Goal: Task Accomplishment & Management: Use online tool/utility

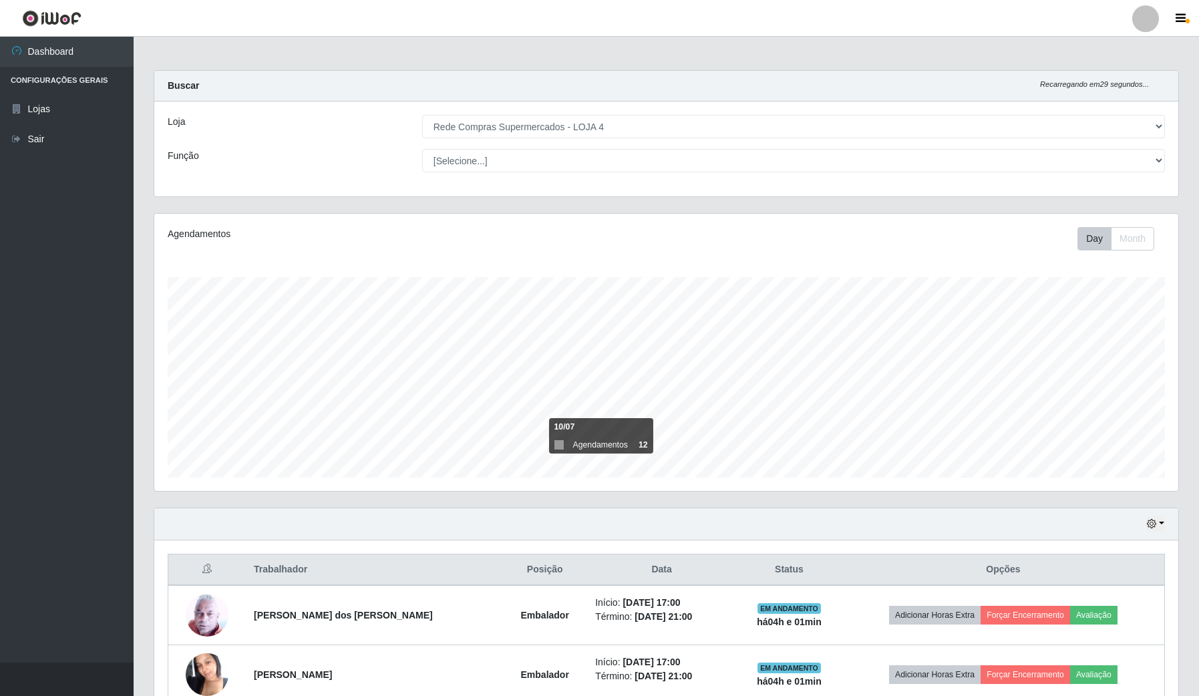
select select "159"
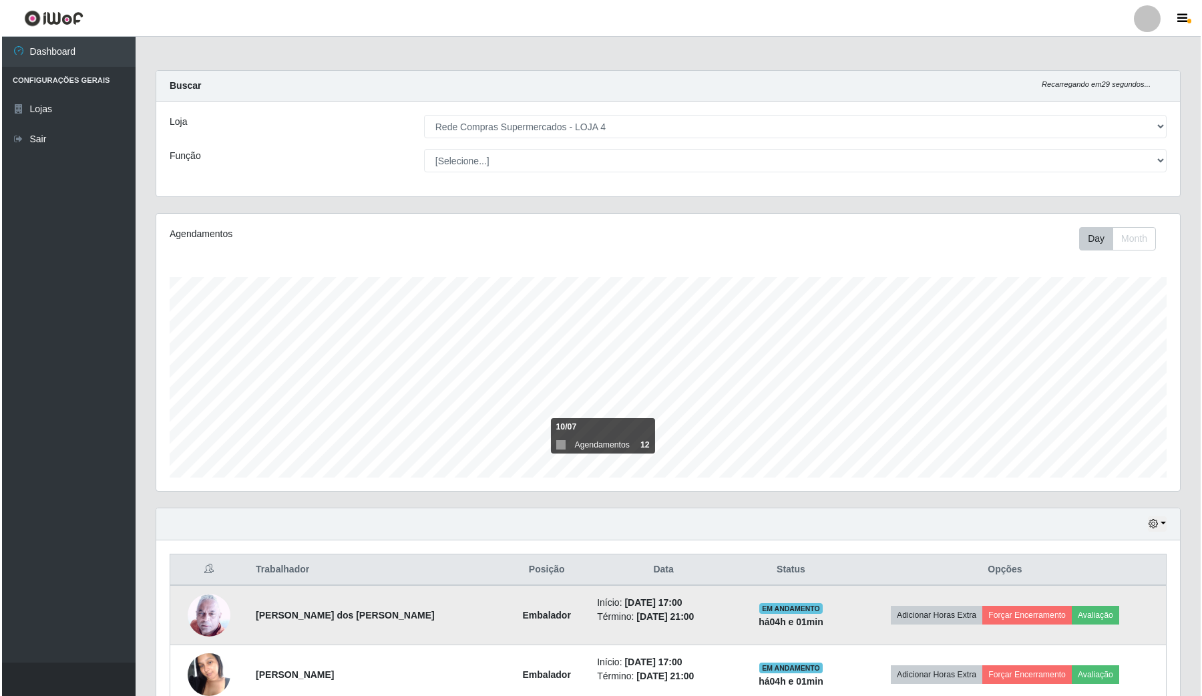
scroll to position [278, 1023]
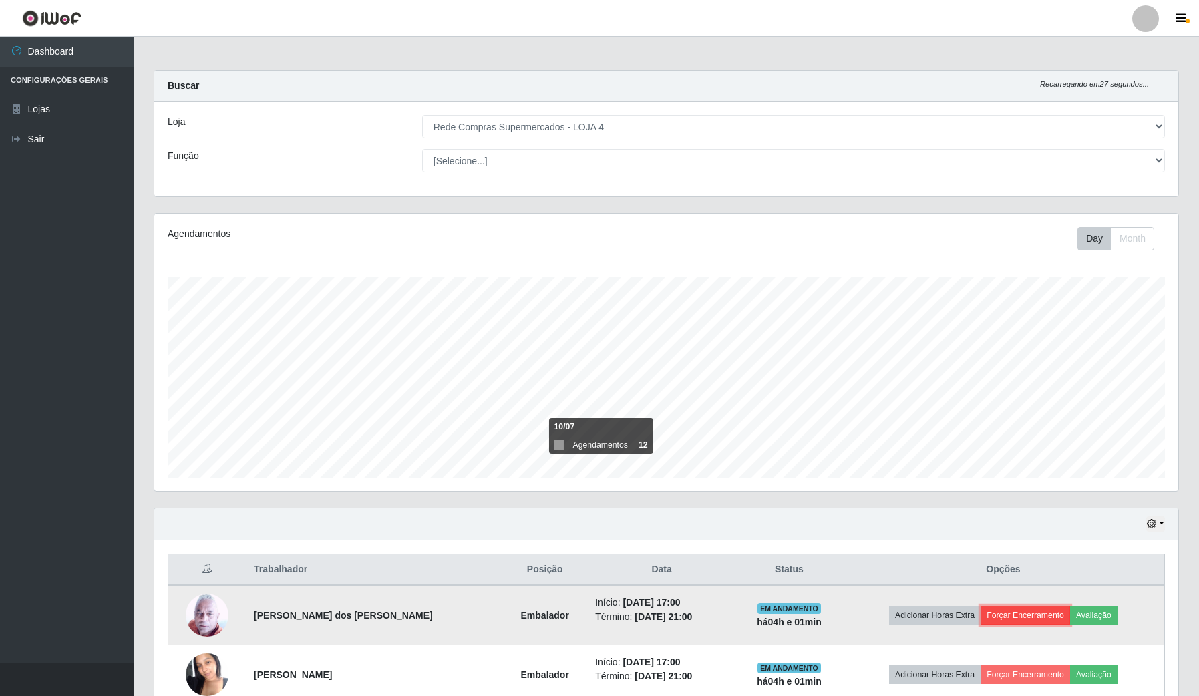
click at [1021, 620] on button "Forçar Encerramento" at bounding box center [1026, 615] width 90 height 19
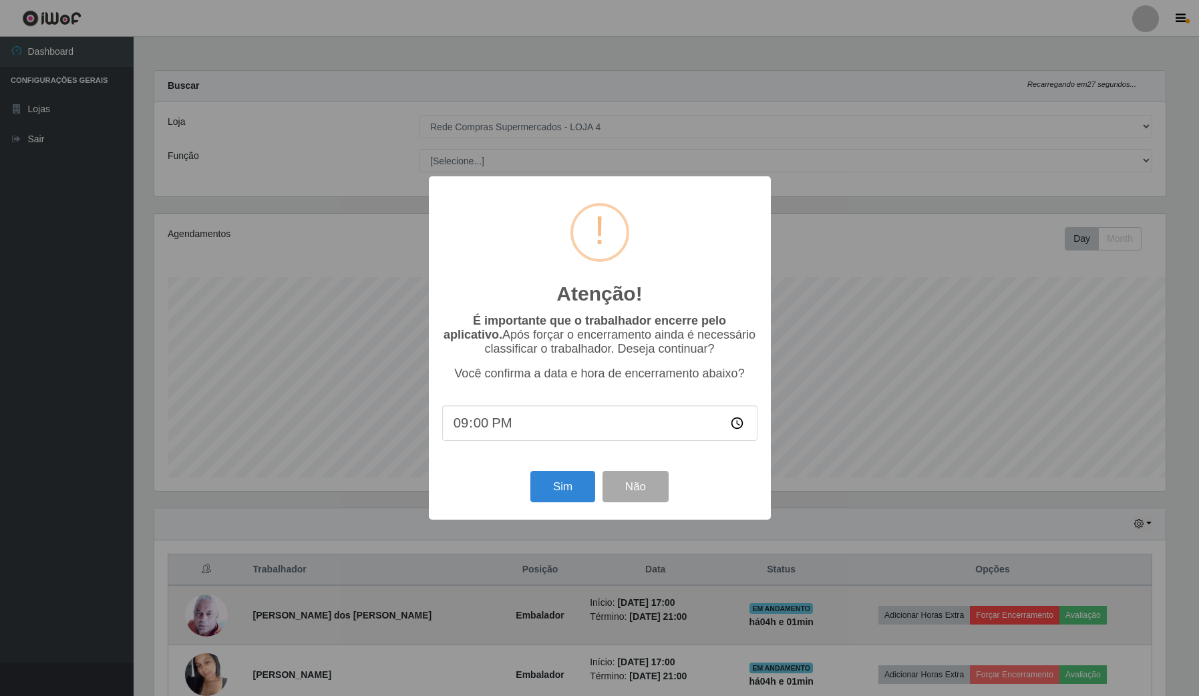
scroll to position [278, 1014]
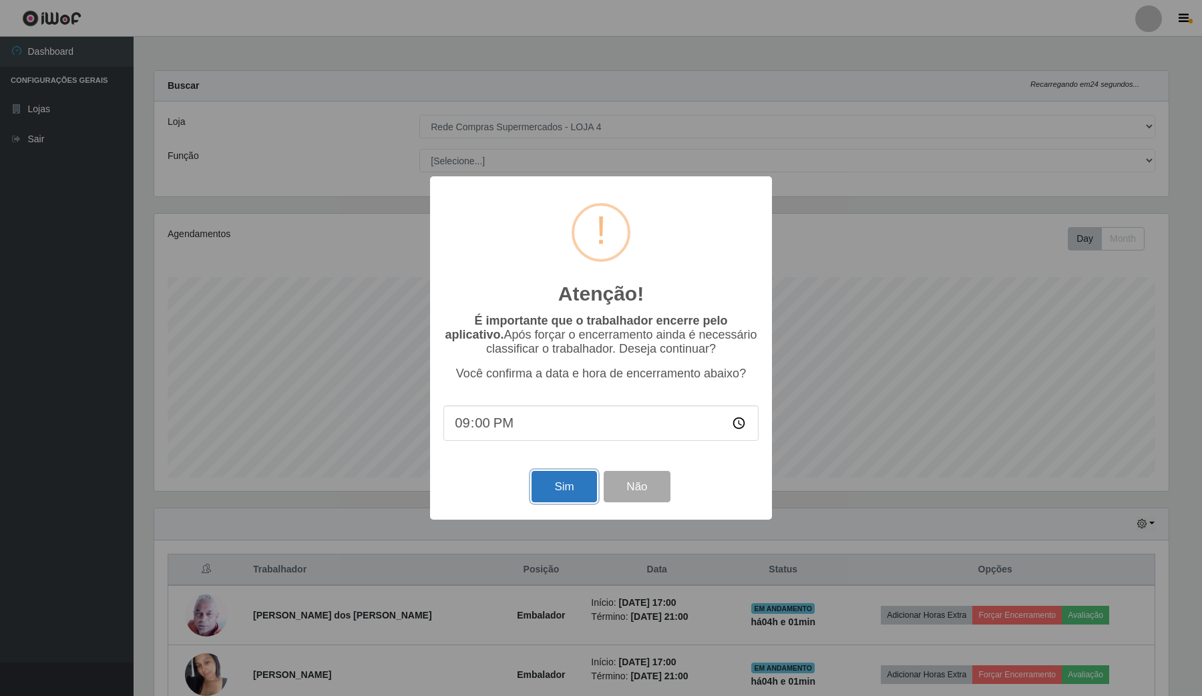
click at [585, 483] on button "Sim" at bounding box center [564, 486] width 65 height 31
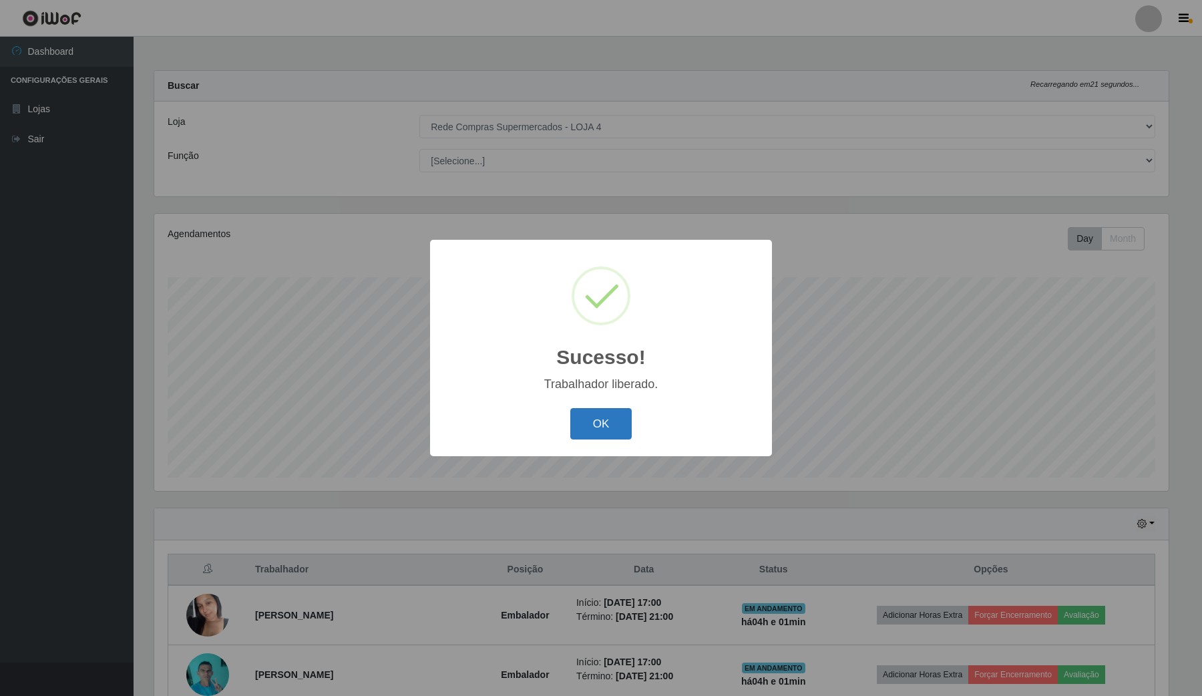
click at [612, 412] on button "OK" at bounding box center [601, 423] width 62 height 31
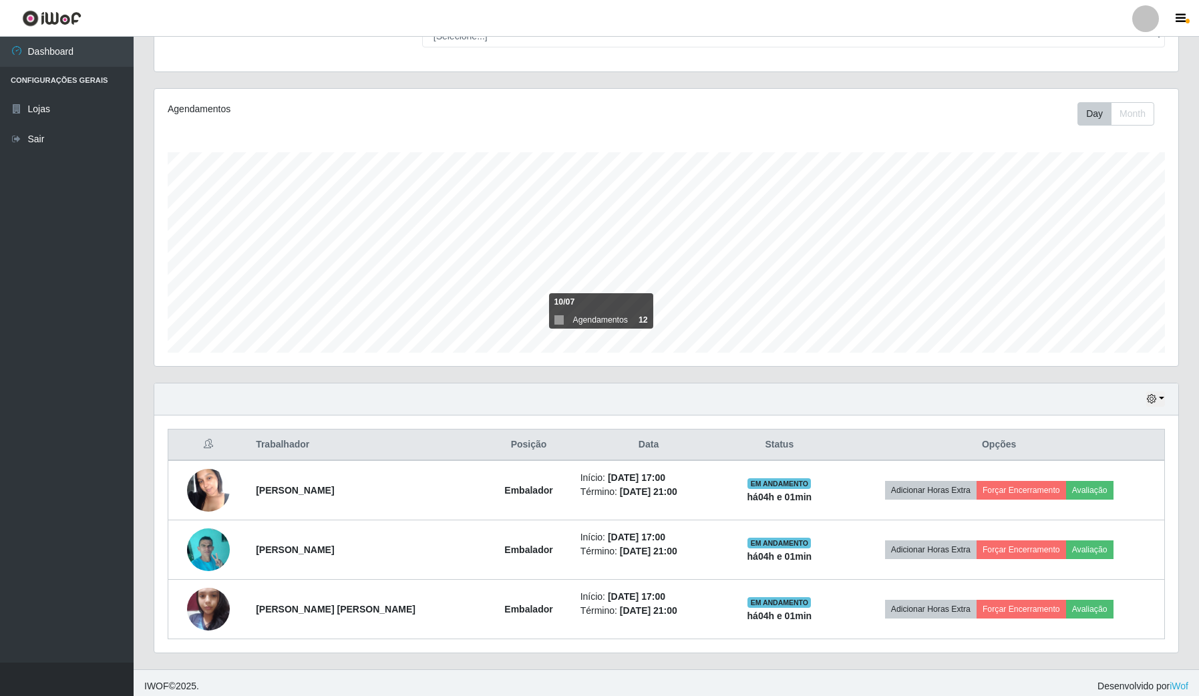
scroll to position [134, 0]
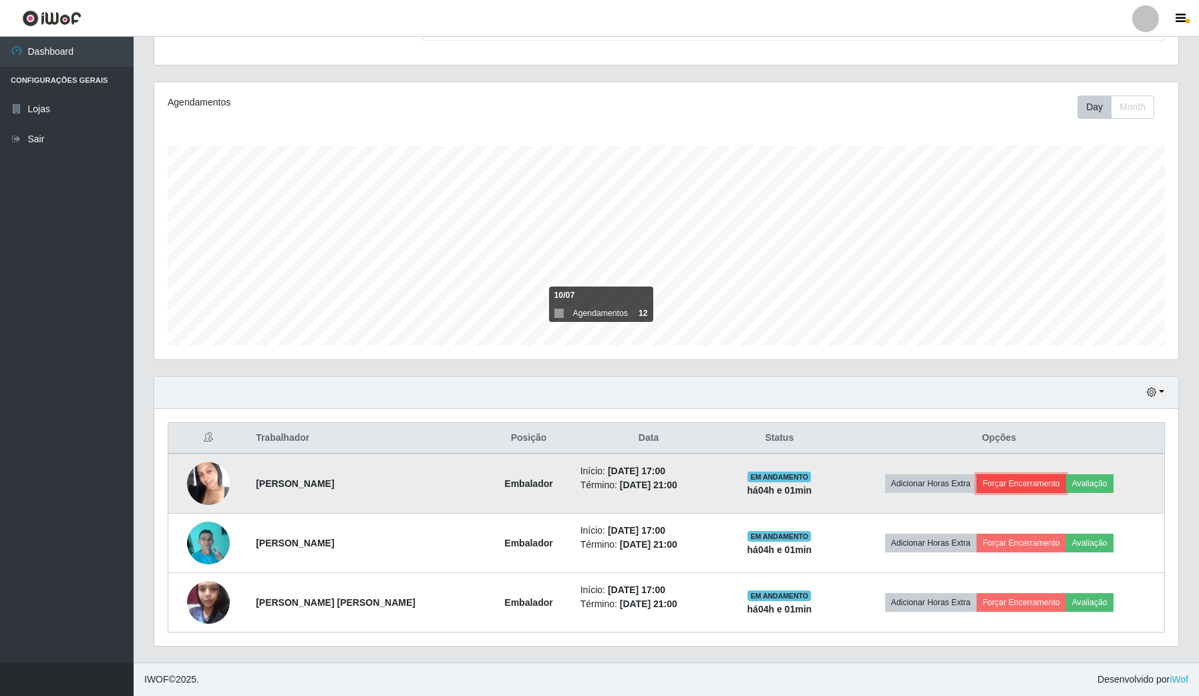
click at [1012, 486] on button "Forçar Encerramento" at bounding box center [1022, 483] width 90 height 19
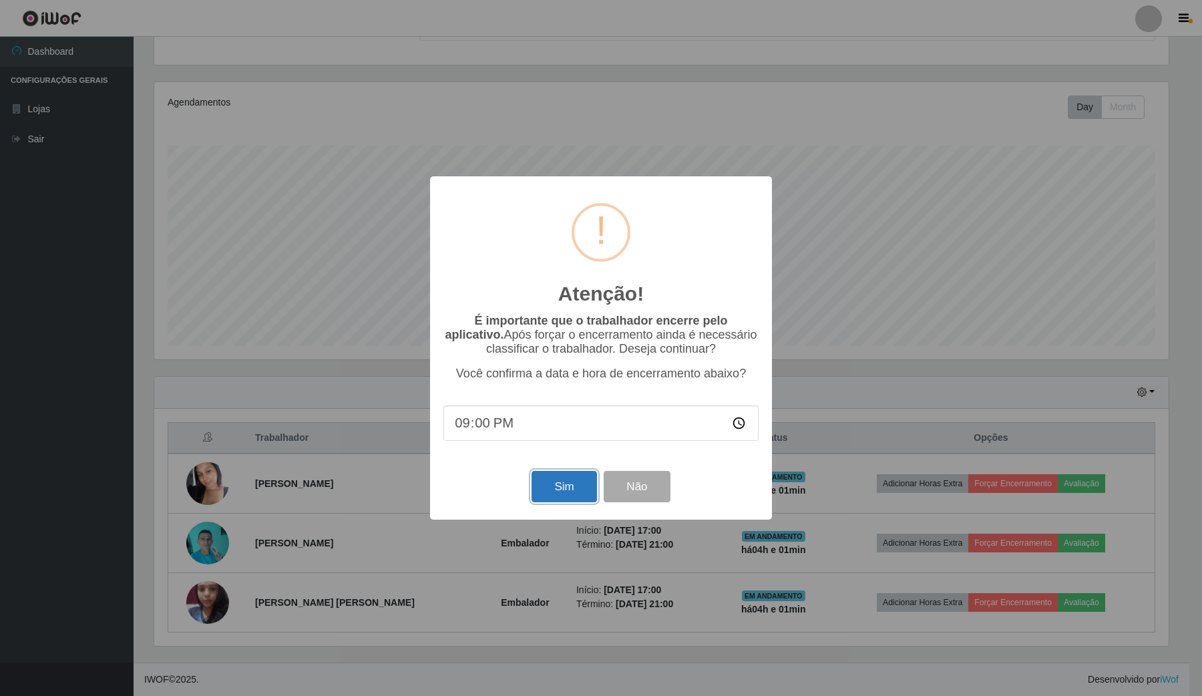
click at [572, 485] on button "Sim" at bounding box center [564, 486] width 65 height 31
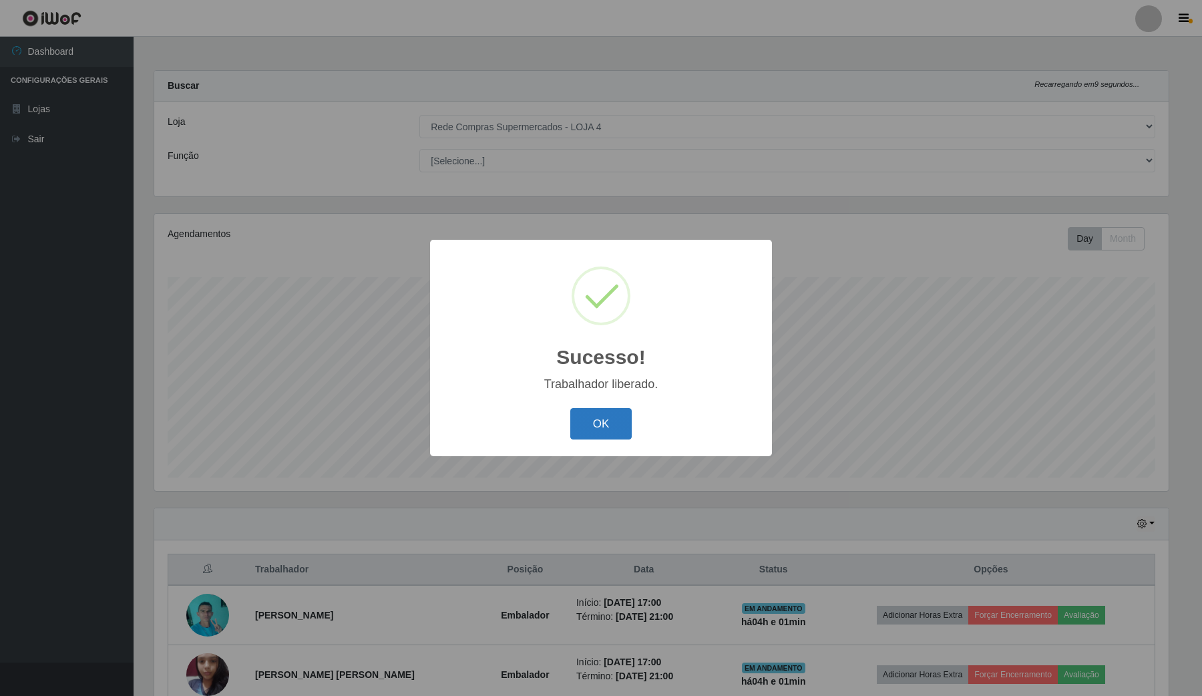
click at [606, 424] on button "OK" at bounding box center [601, 423] width 62 height 31
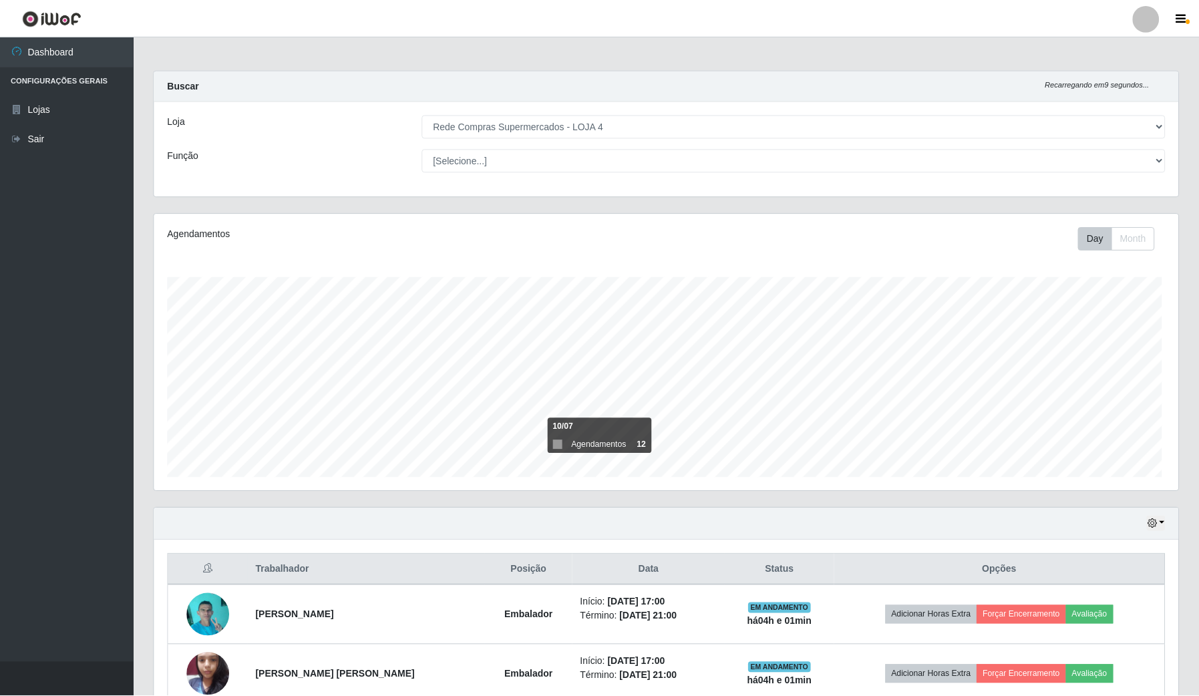
scroll to position [278, 1023]
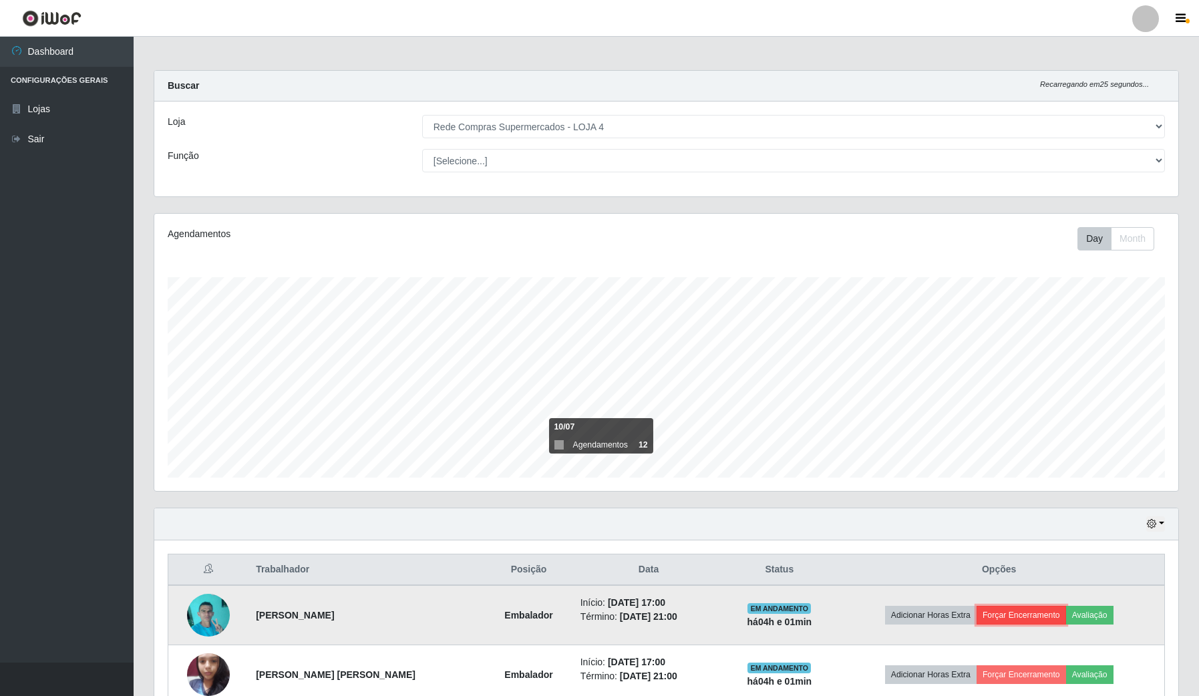
click at [1012, 611] on button "Forçar Encerramento" at bounding box center [1022, 615] width 90 height 19
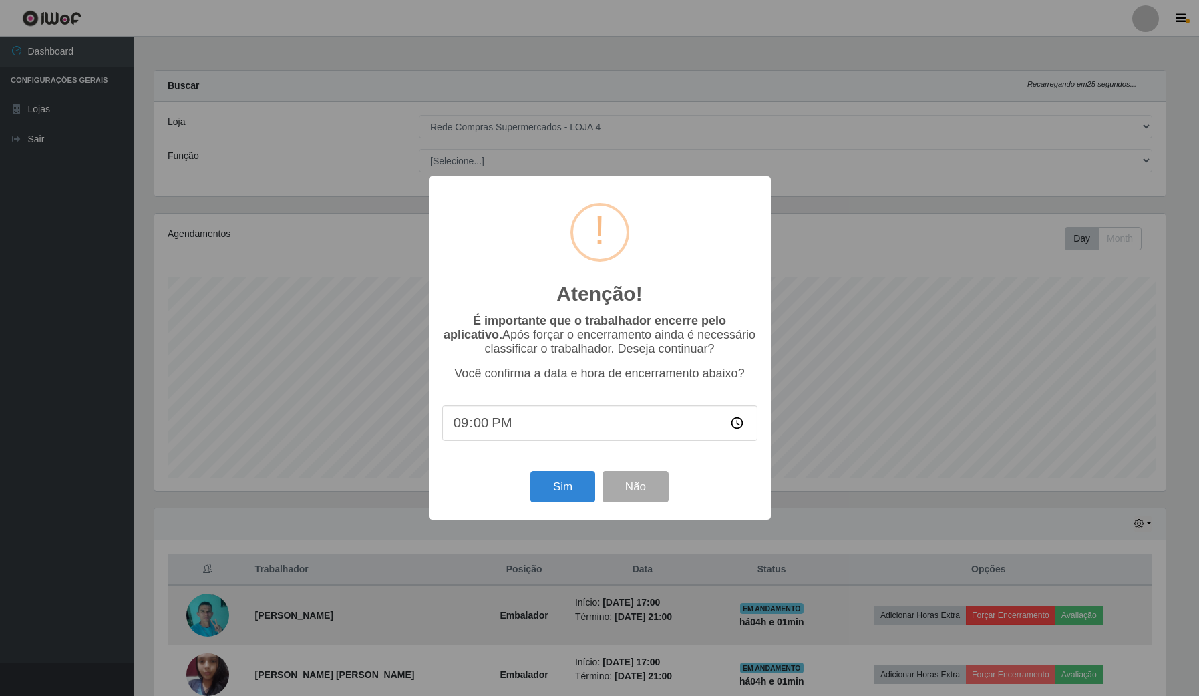
scroll to position [278, 1014]
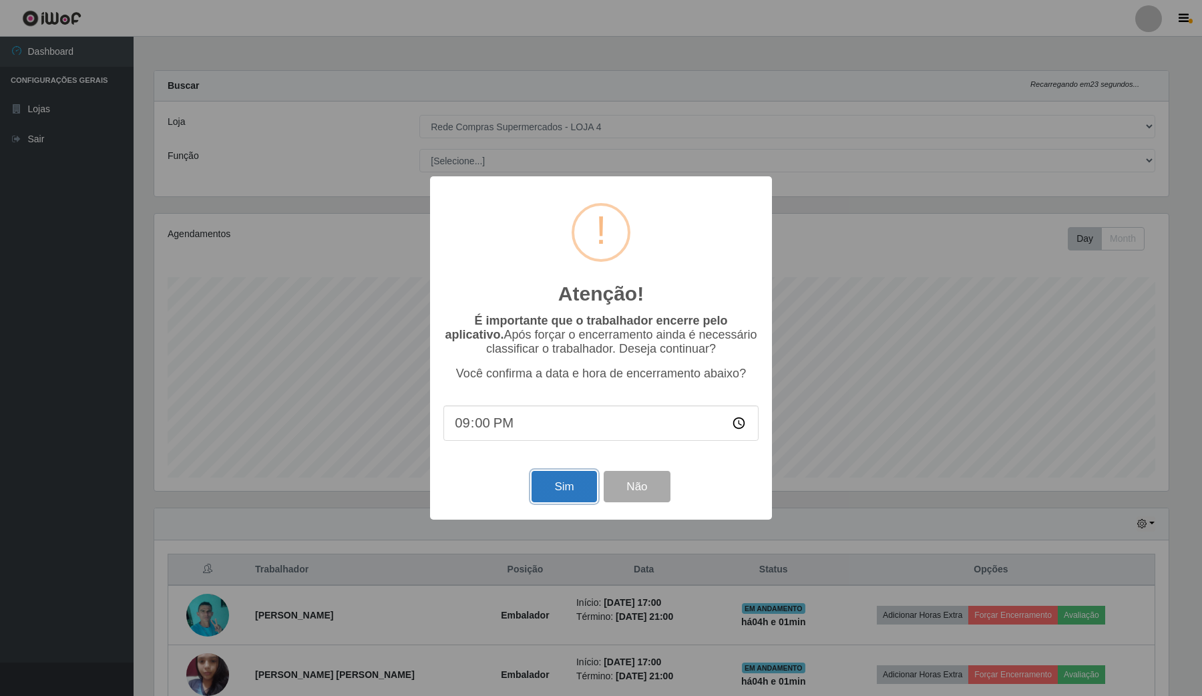
click at [539, 482] on button "Sim" at bounding box center [564, 486] width 65 height 31
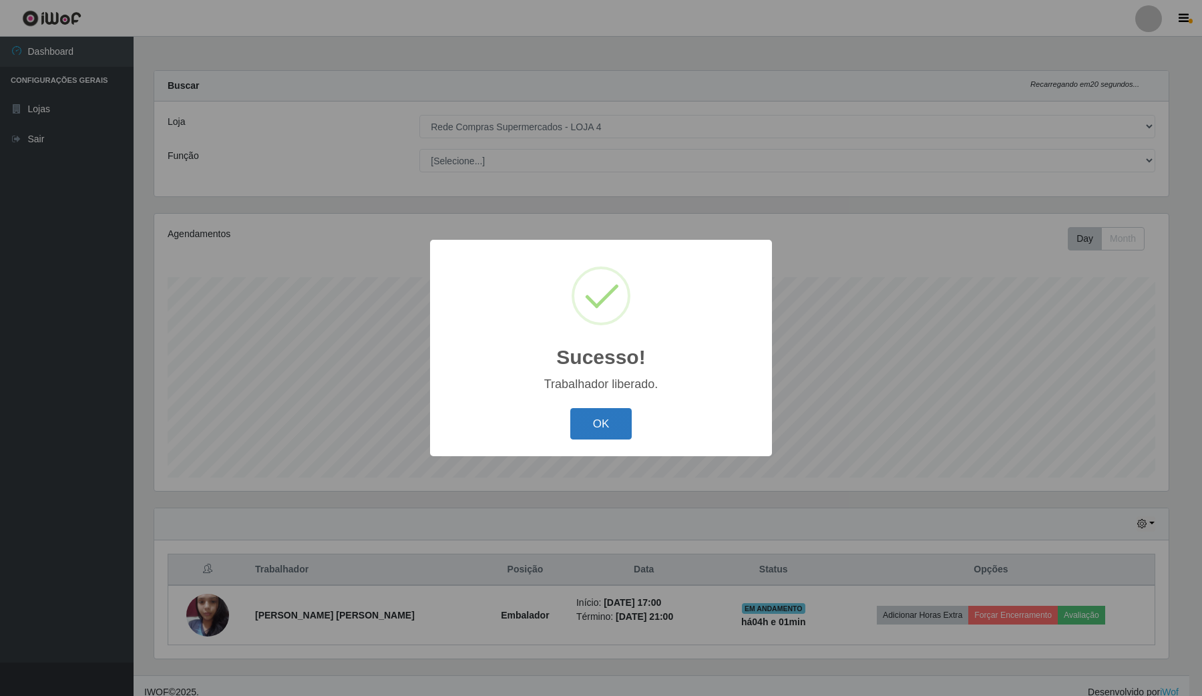
click at [602, 423] on button "OK" at bounding box center [601, 423] width 62 height 31
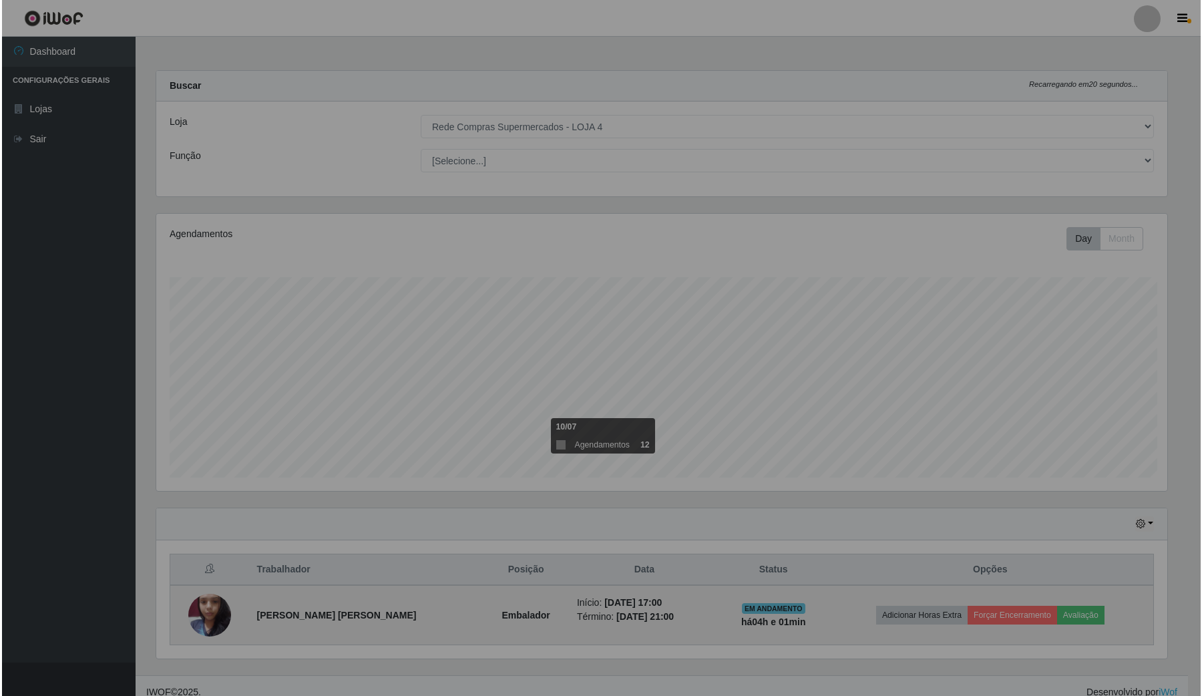
scroll to position [0, 0]
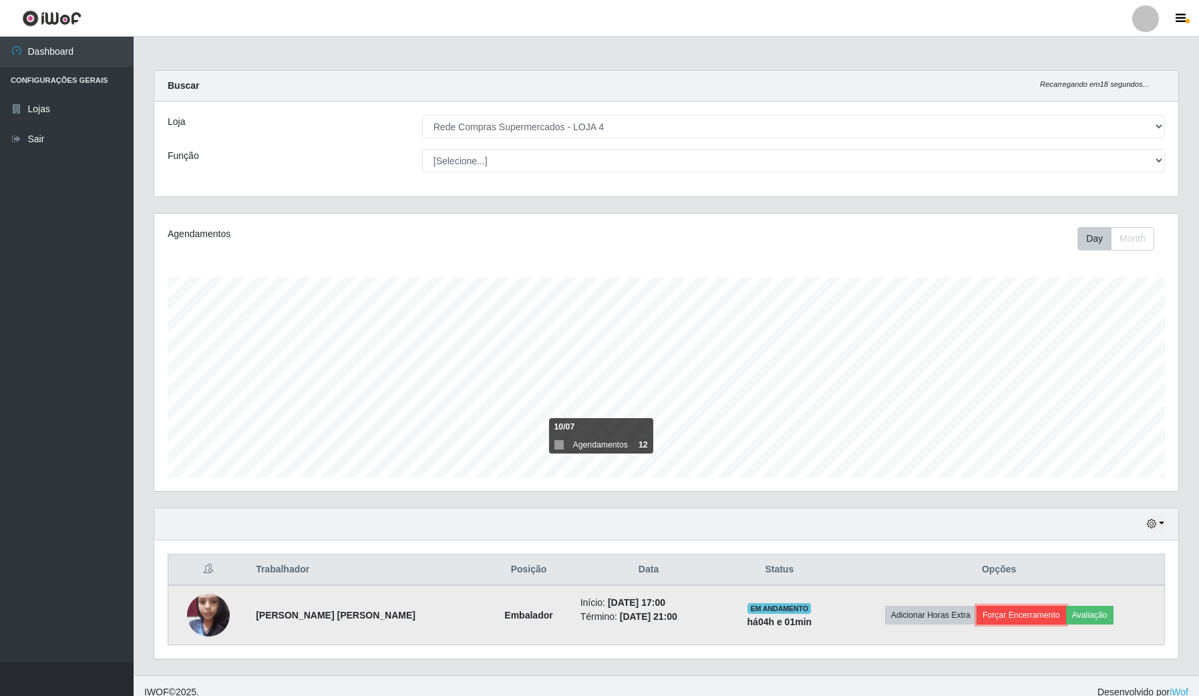
click at [991, 617] on button "Forçar Encerramento" at bounding box center [1022, 615] width 90 height 19
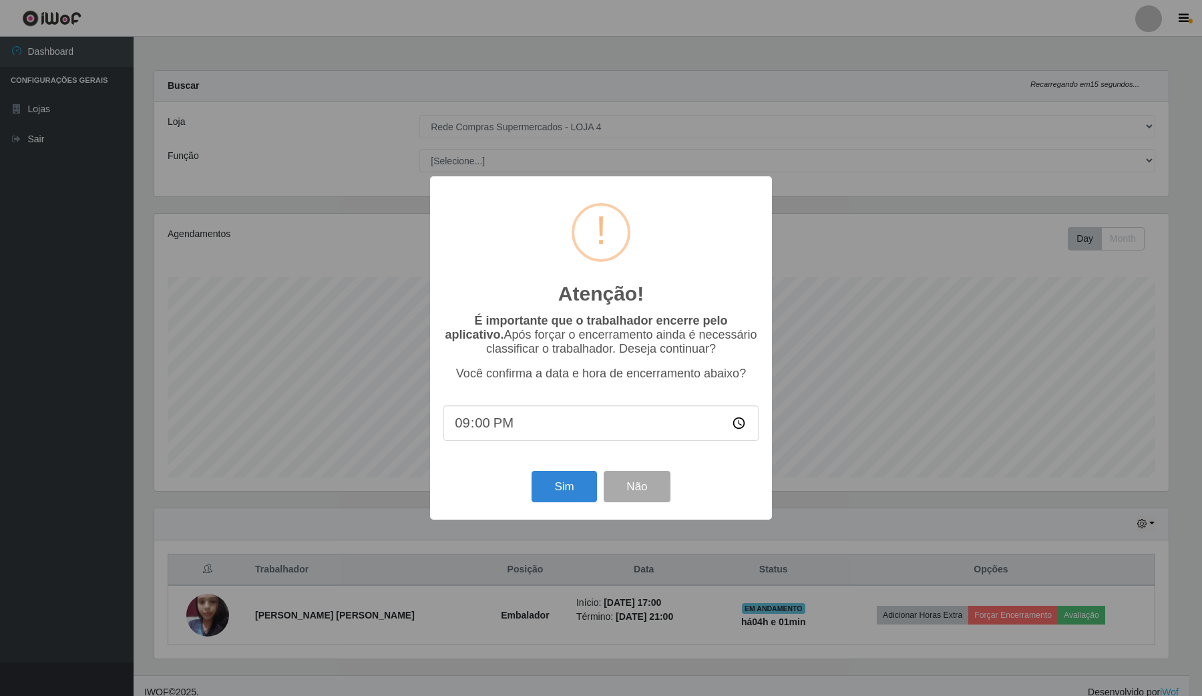
click at [633, 474] on div "Sim Não" at bounding box center [601, 487] width 315 height 38
click at [581, 491] on button "Sim" at bounding box center [564, 486] width 65 height 31
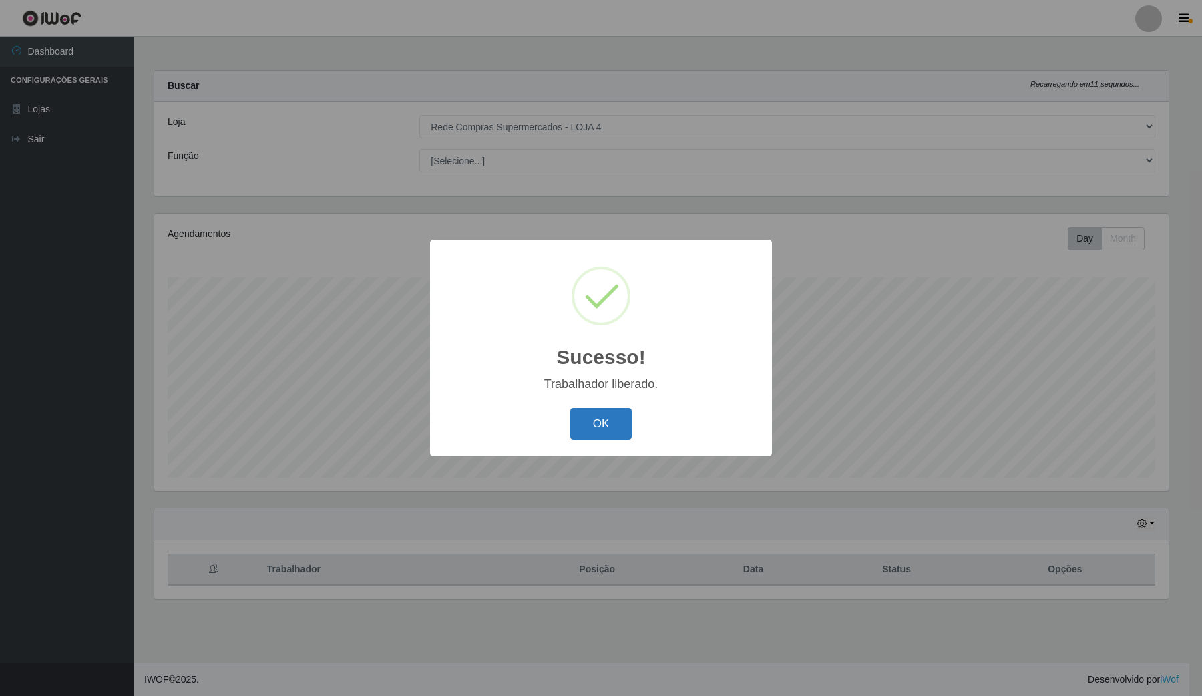
click at [588, 421] on button "OK" at bounding box center [601, 423] width 62 height 31
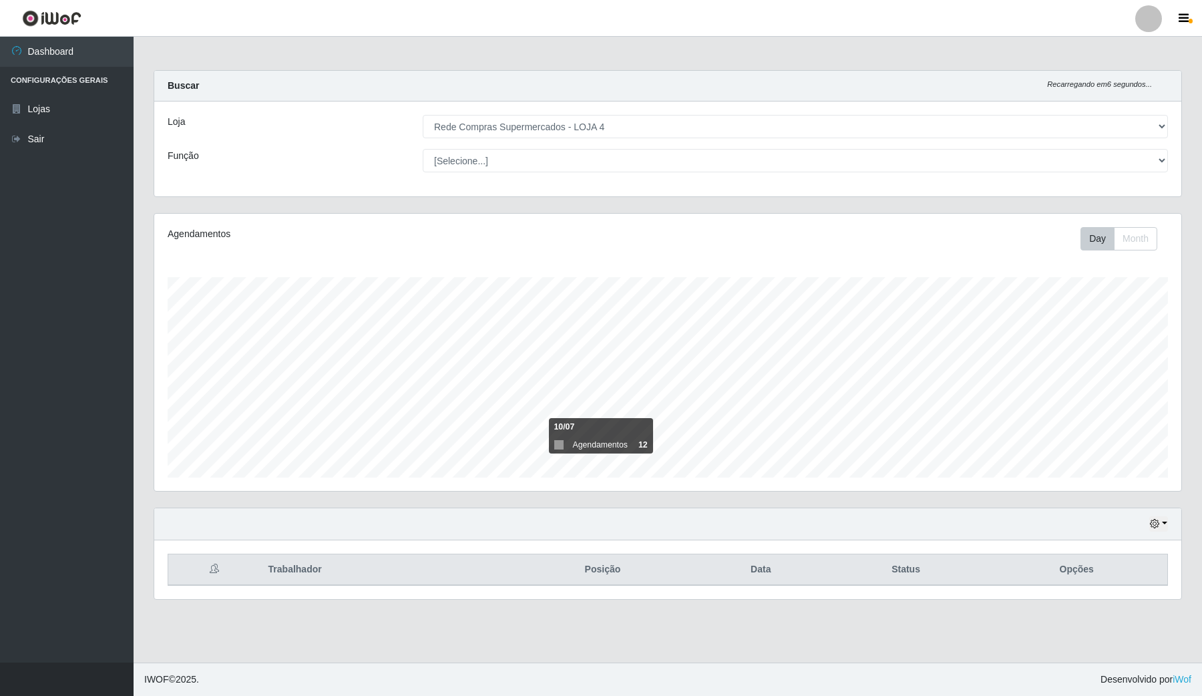
click at [1149, 534] on div "Hoje 1 dia 3 dias 1 Semana Não encerrados" at bounding box center [667, 524] width 1027 height 32
click at [1154, 523] on icon "button" at bounding box center [1154, 523] width 9 height 9
click at [1142, 472] on button "1 Semana" at bounding box center [1114, 474] width 106 height 28
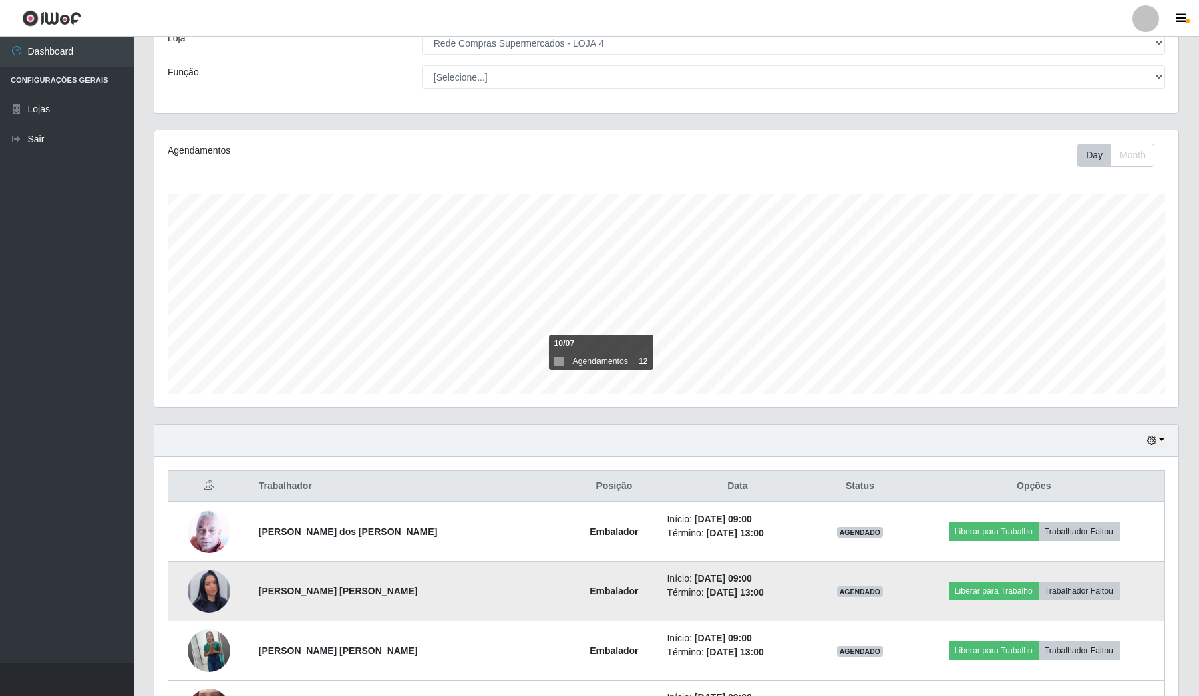
click at [205, 589] on img at bounding box center [209, 591] width 43 height 76
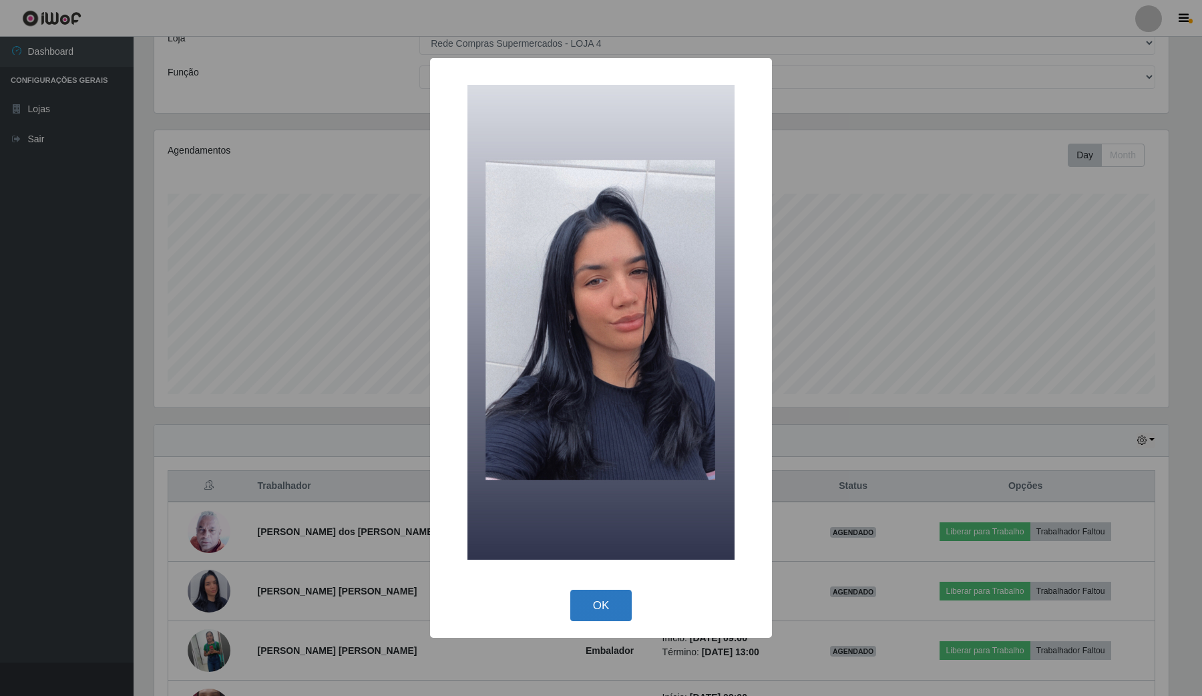
click at [593, 615] on button "OK" at bounding box center [601, 605] width 62 height 31
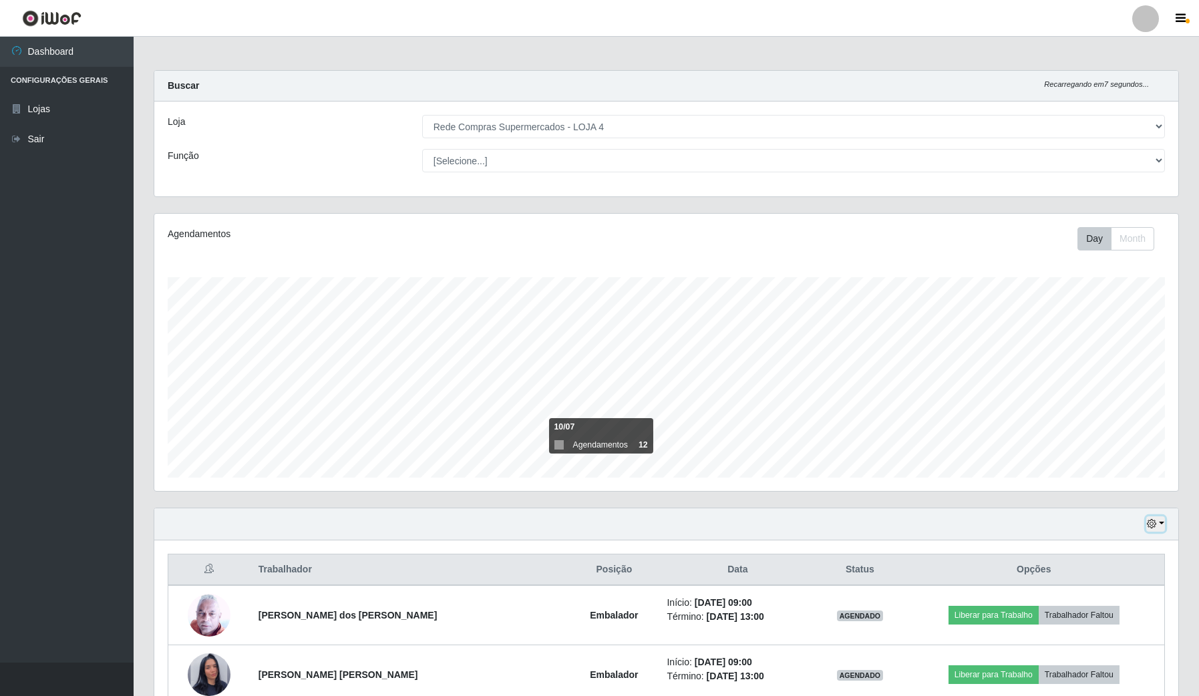
click at [1150, 528] on icon "button" at bounding box center [1151, 523] width 9 height 9
click at [1091, 542] on button "Hoje" at bounding box center [1111, 548] width 106 height 28
